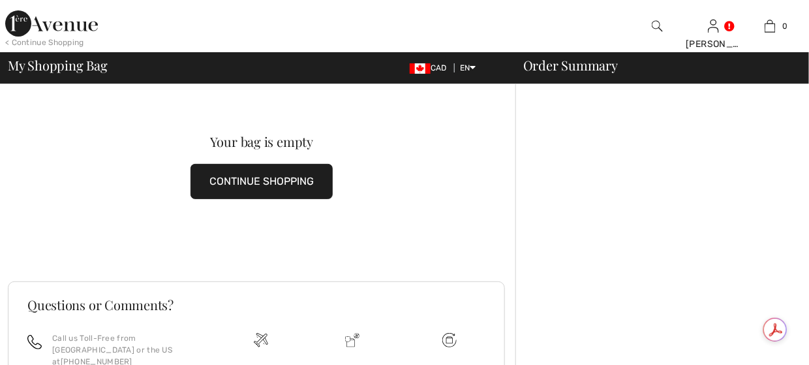
click at [31, 19] on img at bounding box center [51, 23] width 93 height 26
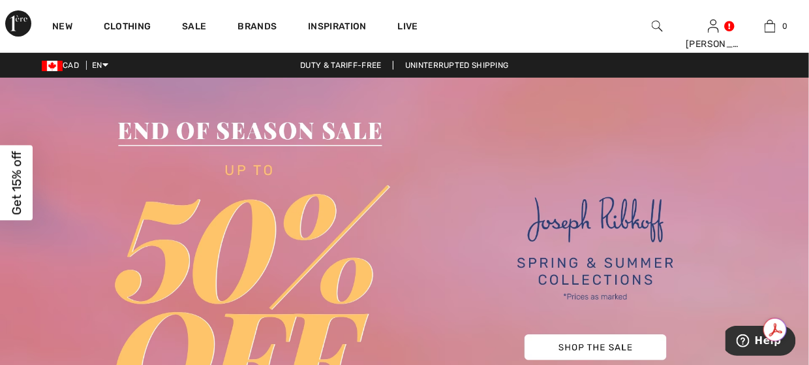
click at [67, 25] on div "Close dialog Want 15% off your first order? You're just one step away from excl…" at bounding box center [404, 182] width 809 height 365
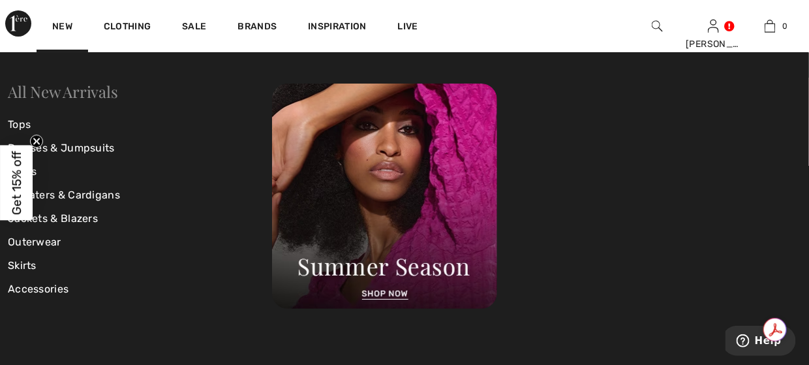
click at [78, 95] on link "All New Arrivals" at bounding box center [63, 91] width 110 height 21
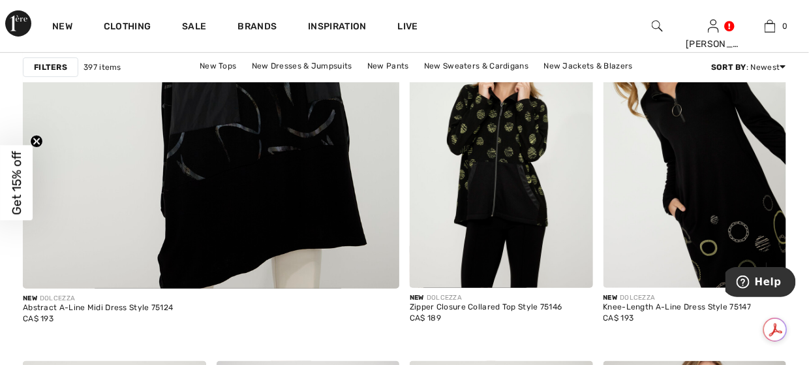
scroll to position [3264, 0]
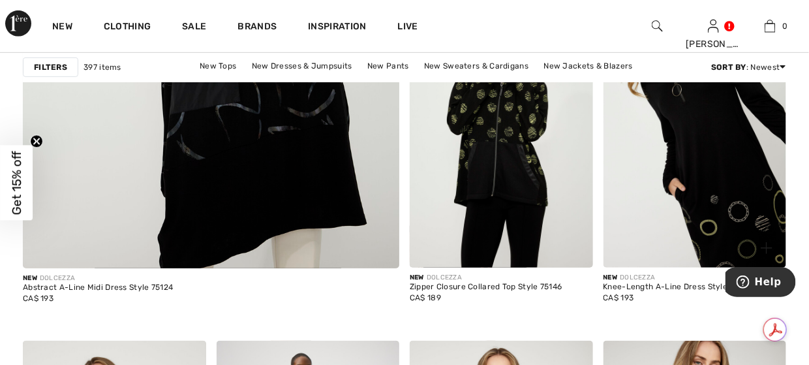
click at [717, 216] on img at bounding box center [695, 130] width 183 height 275
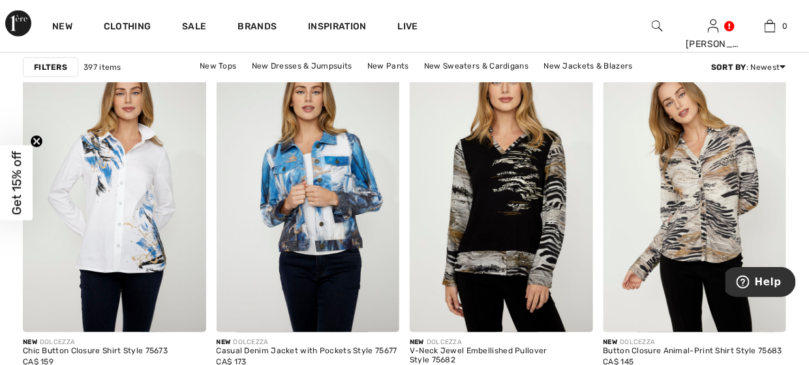
scroll to position [5266, 0]
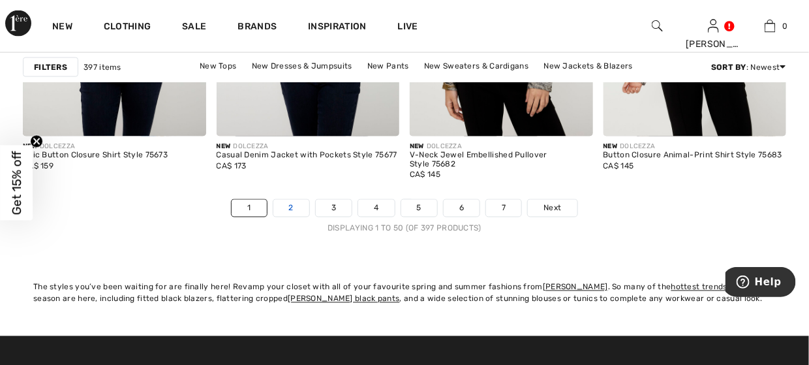
click at [295, 207] on link "2" at bounding box center [292, 208] width 36 height 17
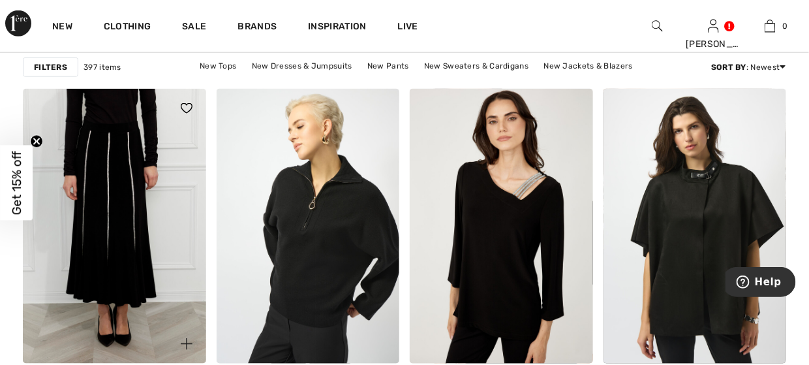
scroll to position [3590, 0]
